Goal: Information Seeking & Learning: Understand process/instructions

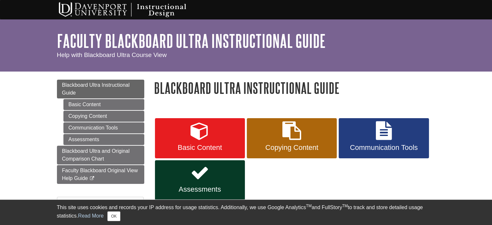
click at [180, 100] on div "Blackboard Ultra Instructional Guide Basic Content Copying Content Communicatio…" at bounding box center [295, 147] width 282 height 135
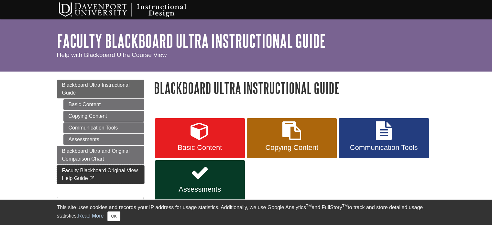
click at [113, 171] on span "Faculty Blackboard Original View Help Guide" at bounding box center [100, 174] width 76 height 13
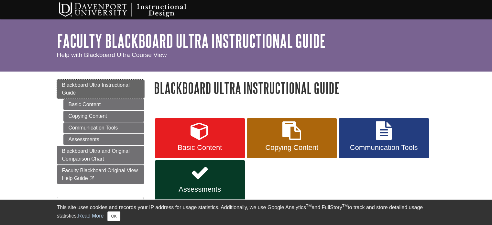
click at [83, 85] on span "Blackboard Ultra Instructional Guide" at bounding box center [96, 88] width 68 height 13
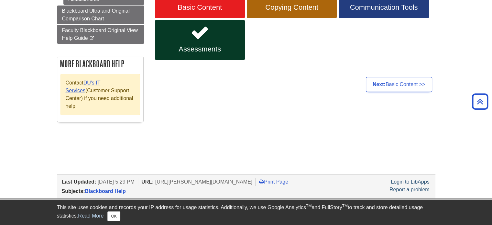
scroll to position [149, 0]
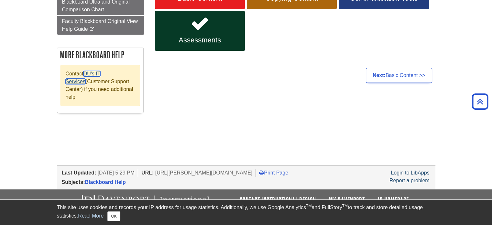
click at [101, 73] on link "DU's IT Services" at bounding box center [83, 77] width 35 height 13
